Goal: Navigation & Orientation: Go to known website

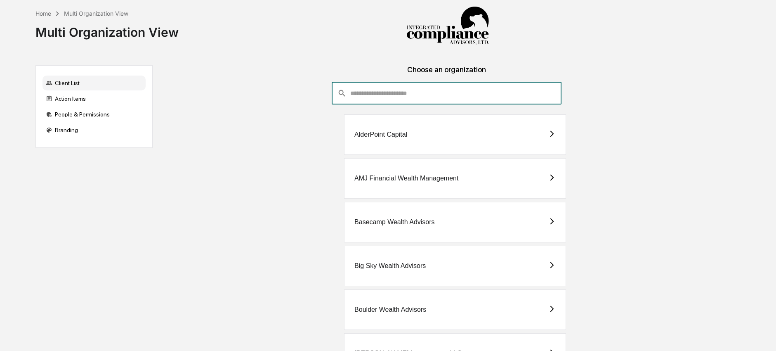
click at [374, 82] on input "consultant-dashboard__filter-organizations-search-bar" at bounding box center [456, 93] width 212 height 22
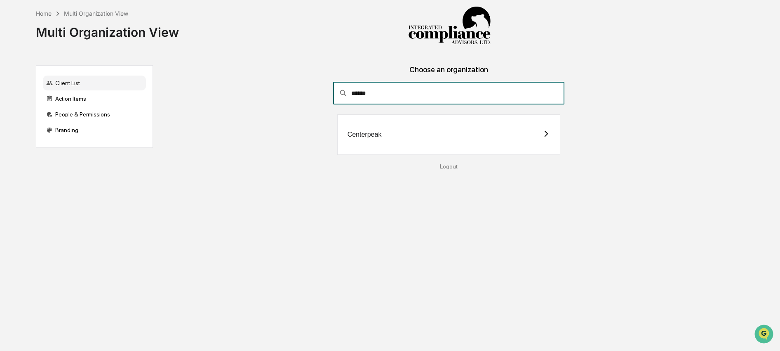
type input "******"
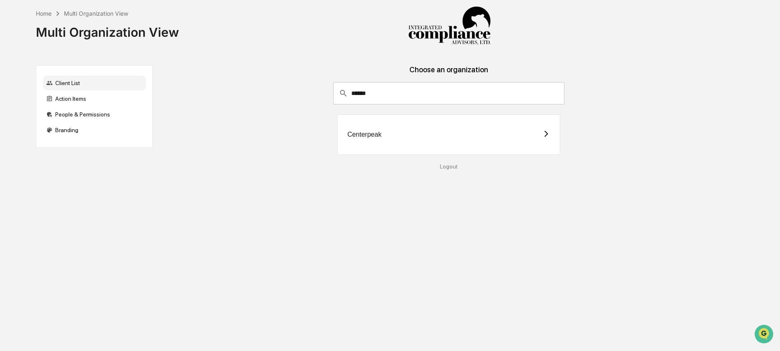
click at [432, 144] on div "Centerpeak" at bounding box center [448, 134] width 223 height 40
